Goal: Obtain resource: Obtain resource

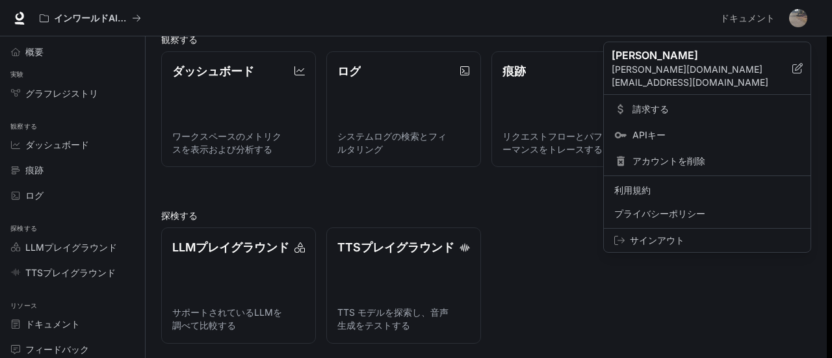
click at [504, 216] on div at bounding box center [416, 179] width 832 height 358
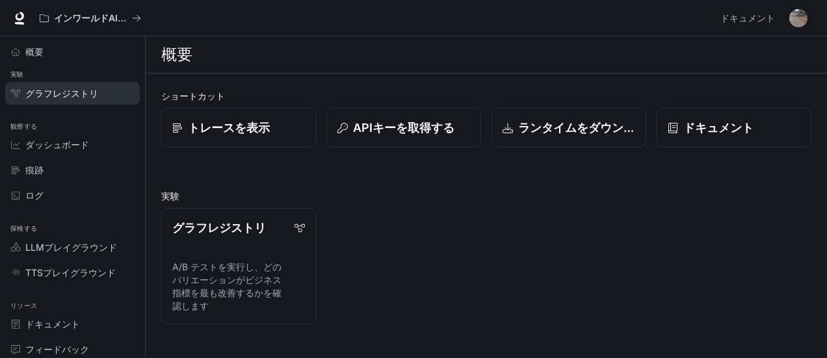
click at [78, 94] on font "グラフレジストリ" at bounding box center [61, 93] width 73 height 11
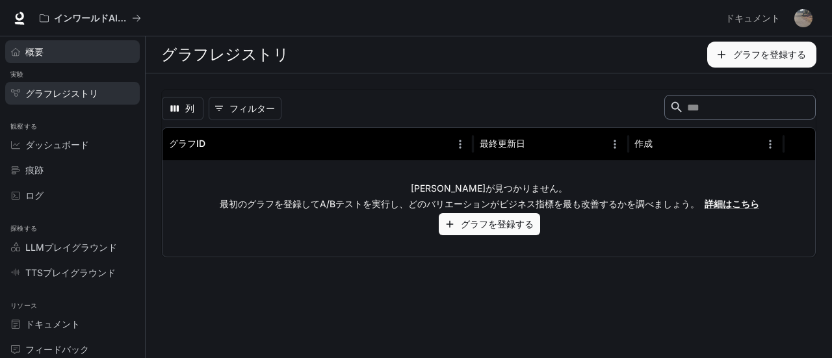
click at [53, 58] on link "概要" at bounding box center [72, 51] width 135 height 23
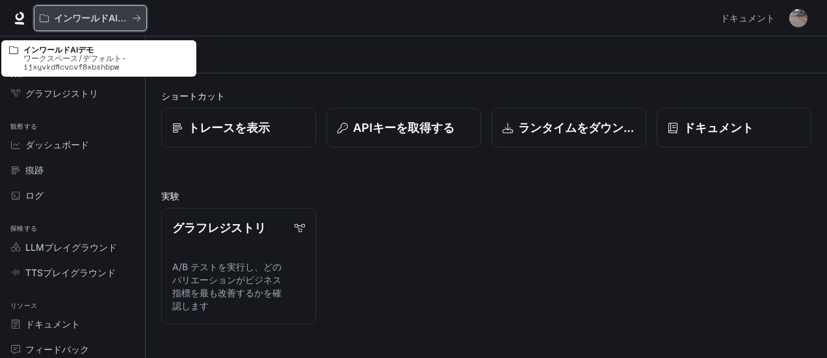
click at [133, 19] on icon "すべてのワークスペース" at bounding box center [136, 18] width 9 height 9
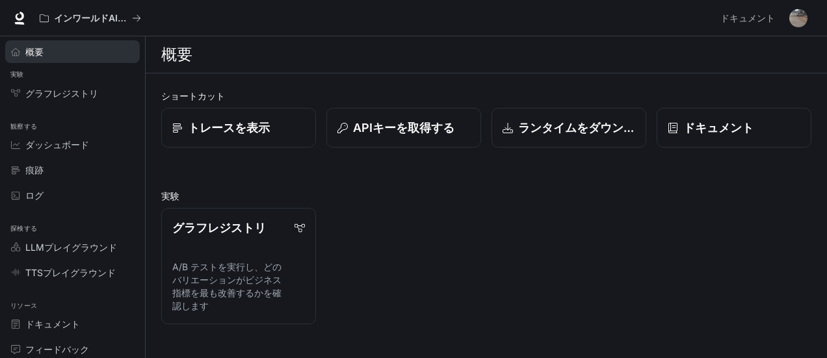
click at [42, 48] on font "概要" at bounding box center [34, 51] width 18 height 11
click at [60, 94] on font "グラフレジストリ" at bounding box center [61, 93] width 73 height 11
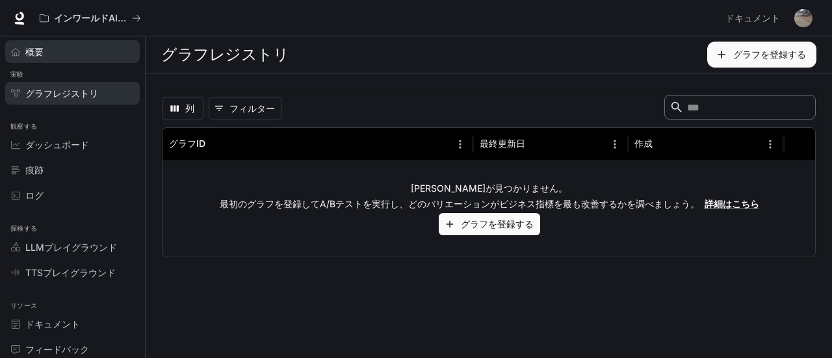
click at [51, 59] on link "概要" at bounding box center [72, 51] width 135 height 23
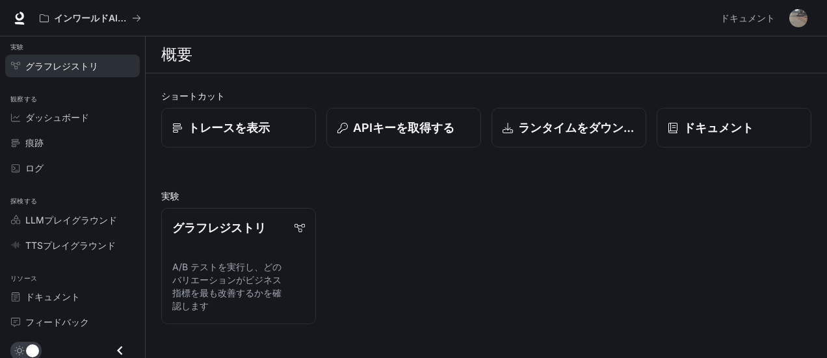
scroll to position [29, 0]
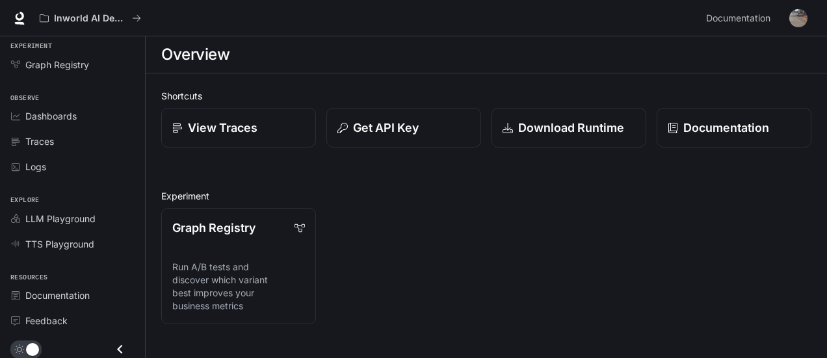
click at [486, 203] on div "Graph Registry Run A/B tests and discover which variant best improves your busi…" at bounding box center [481, 261] width 660 height 127
click at [432, 128] on div "Get API Key" at bounding box center [404, 128] width 134 height 18
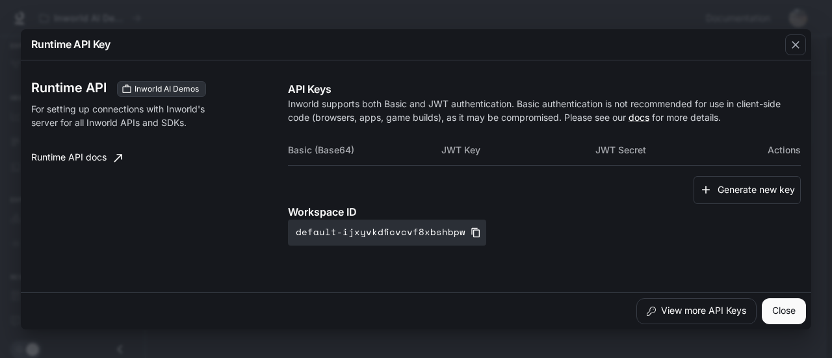
click at [693, 149] on th "JWT Secret" at bounding box center [672, 150] width 154 height 31
click at [726, 192] on button "Generate new key" at bounding box center [747, 190] width 107 height 28
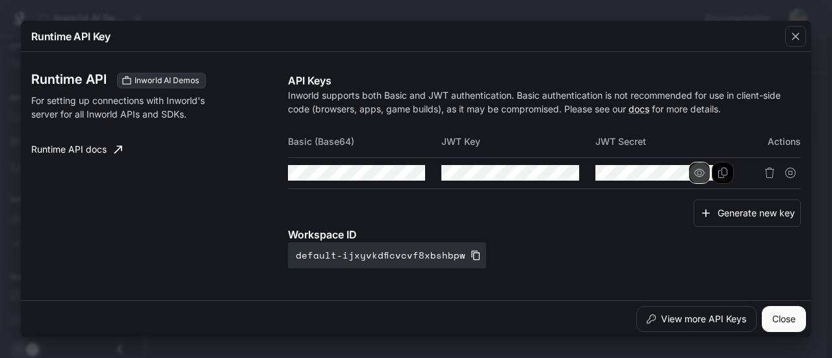
click at [694, 174] on icon "button" at bounding box center [699, 173] width 10 height 10
click at [540, 169] on icon "button" at bounding box center [545, 173] width 10 height 10
click at [386, 171] on icon "button" at bounding box center [391, 173] width 10 height 8
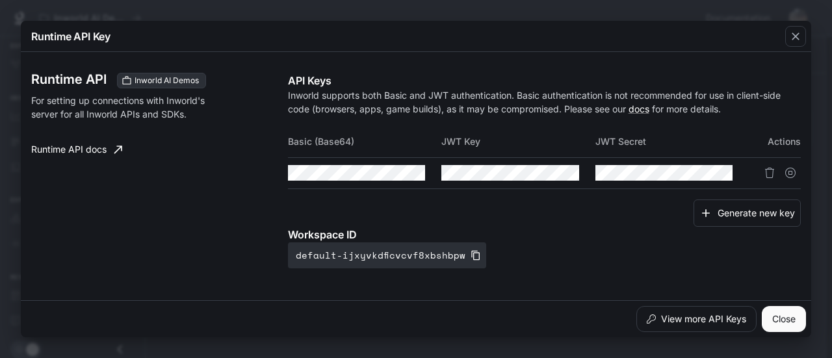
click at [499, 209] on div "Generate new key" at bounding box center [544, 214] width 513 height 28
click at [390, 168] on icon "button" at bounding box center [391, 173] width 10 height 10
click at [785, 327] on button "Close" at bounding box center [784, 319] width 44 height 26
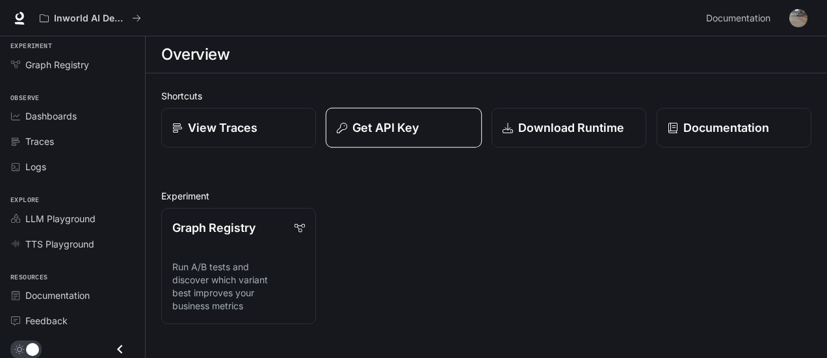
click at [405, 129] on p "Get API Key" at bounding box center [385, 128] width 66 height 18
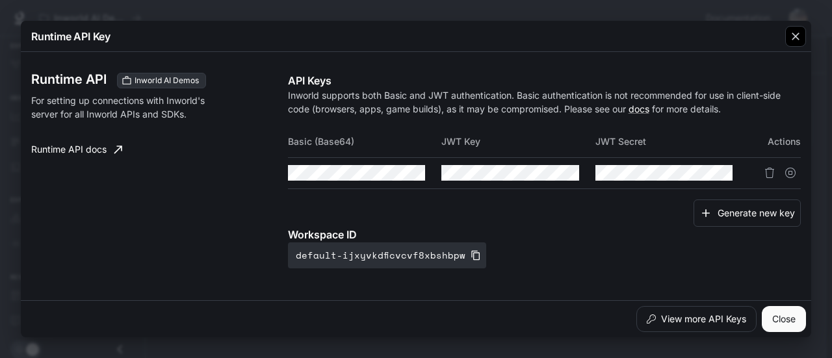
click at [793, 33] on icon "button" at bounding box center [795, 36] width 13 height 13
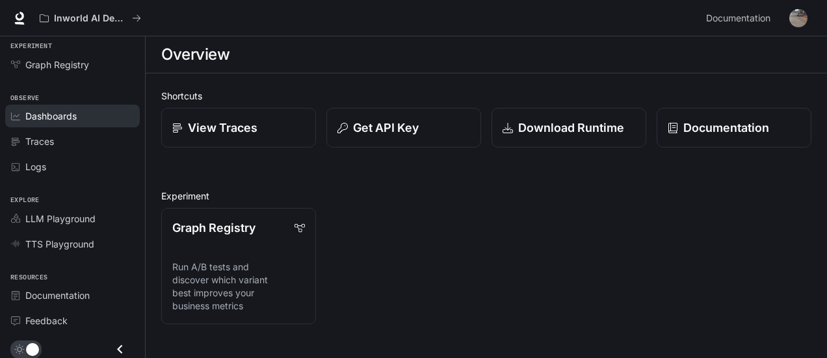
click at [53, 118] on span "Dashboards" at bounding box center [50, 116] width 51 height 14
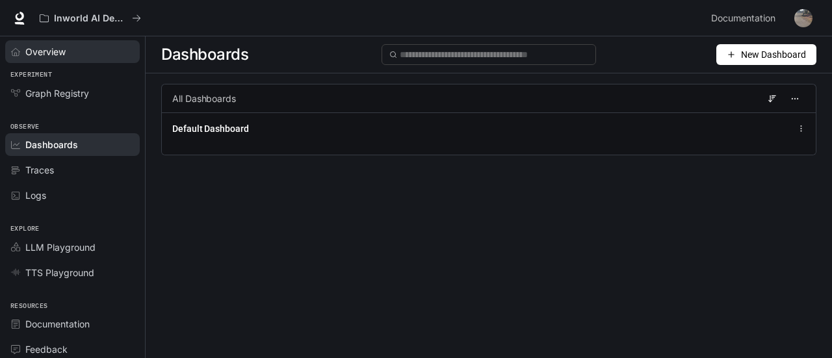
click at [57, 58] on link "Overview" at bounding box center [72, 51] width 135 height 23
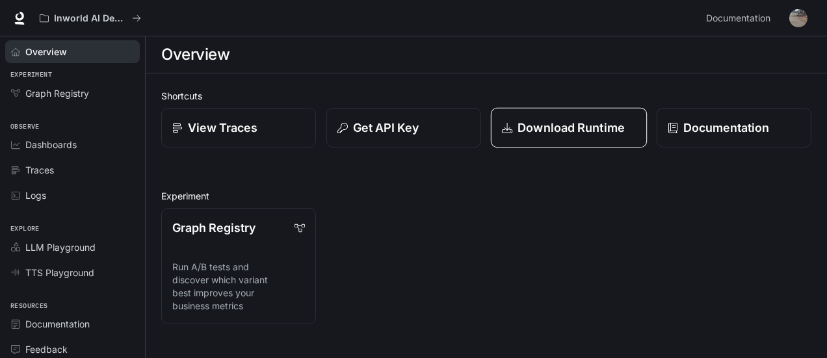
click at [557, 135] on p "Download Runtime" at bounding box center [570, 128] width 107 height 18
